Goal: Task Accomplishment & Management: Complete application form

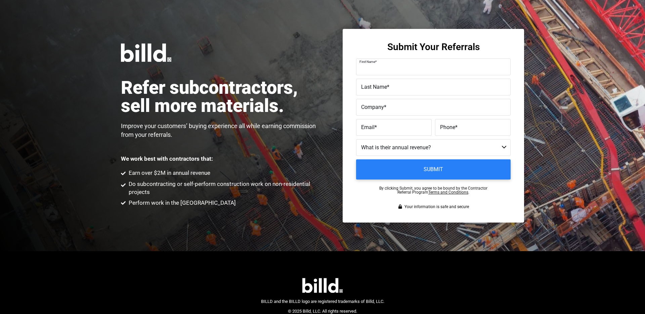
click at [393, 73] on input "First Name *" at bounding box center [433, 66] width 154 height 17
type input "[PERSON_NAME]"
click at [391, 106] on label "Company *" at bounding box center [433, 107] width 144 height 10
click at [391, 106] on input "Company *" at bounding box center [433, 107] width 154 height 17
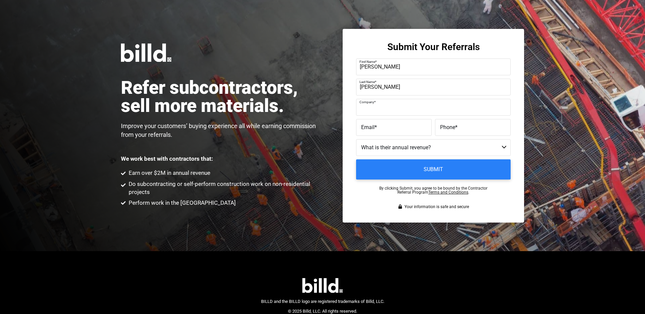
paste input "BCR Pro"
type input "BCR Pro"
click at [397, 130] on label "Email *" at bounding box center [393, 127] width 65 height 10
click at [397, 130] on input "Email *" at bounding box center [394, 127] width 76 height 17
paste input "[PERSON_NAME][EMAIL_ADDRESS][DOMAIN_NAME]"
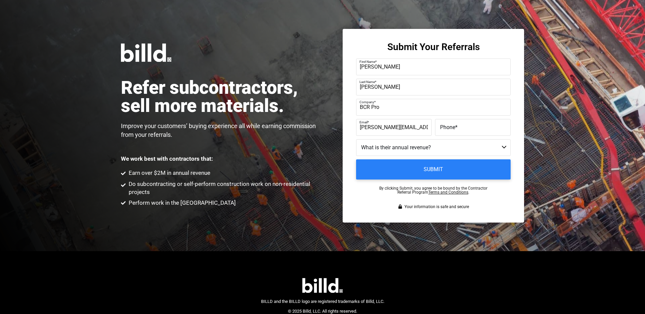
type input "[PERSON_NAME][EMAIL_ADDRESS][DOMAIN_NAME]"
click at [361, 126] on label "Email *" at bounding box center [392, 122] width 67 height 10
click at [361, 126] on input "[PERSON_NAME][EMAIL_ADDRESS][DOMAIN_NAME]" at bounding box center [394, 127] width 76 height 17
drag, startPoint x: 397, startPoint y: 129, endPoint x: 351, endPoint y: 130, distance: 46.0
click at [352, 130] on div "Submit Your Referrals First Name * [PERSON_NAME] Last Name * [PERSON_NAME] Comp…" at bounding box center [432, 125] width 181 height 193
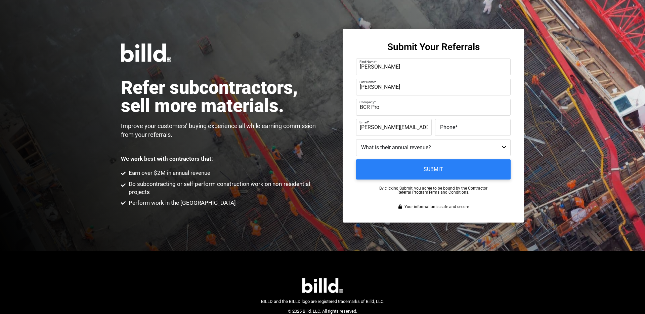
click at [456, 128] on span "*" at bounding box center [456, 127] width 2 height 6
click at [456, 128] on input "Phone *" at bounding box center [473, 127] width 76 height 17
paste input "[PHONE_NUMBER]"
type input "[PHONE_NUMBER]"
click at [422, 150] on select "Less than $1M $1M - $2M $2M - $4M $4M - $8M $8M - $25M $25M - $40M $40M +" at bounding box center [433, 147] width 154 height 17
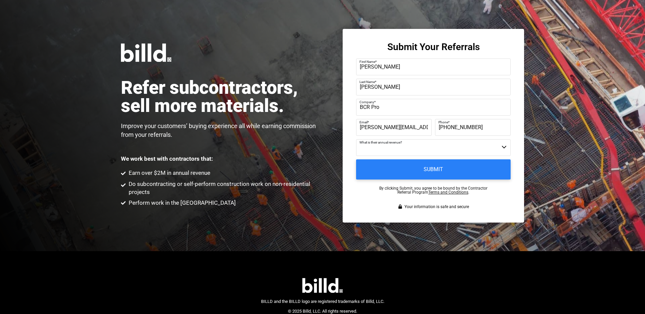
select select "$8M - $25M"
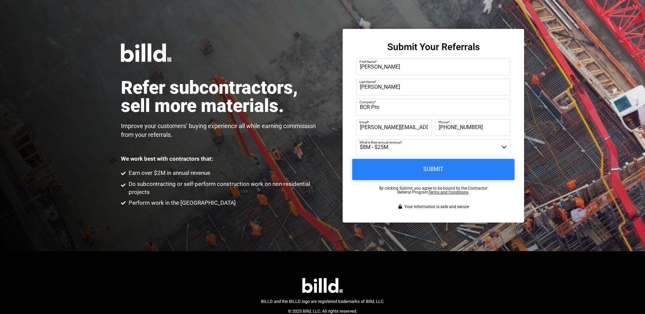
click at [418, 173] on input "Submit" at bounding box center [433, 168] width 162 height 21
